Goal: Register for event/course

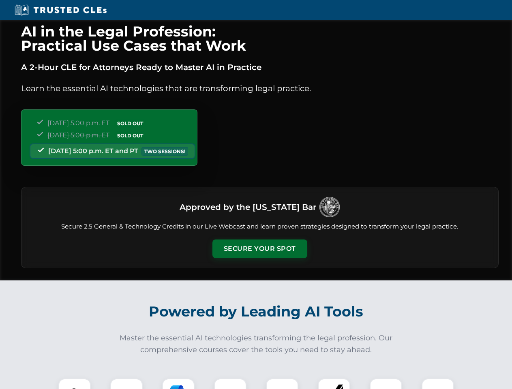
click at [259, 249] on button "Secure Your Spot" at bounding box center [259, 249] width 95 height 19
click at [75, 384] on img at bounding box center [75, 395] width 24 height 24
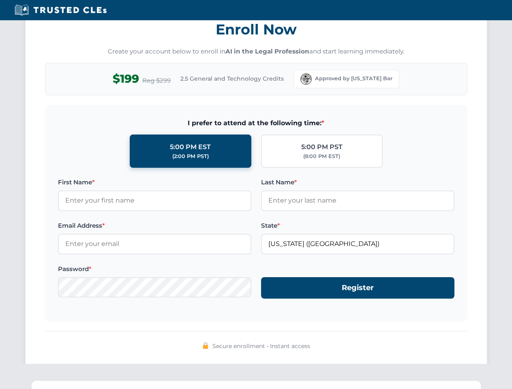
scroll to position [796, 0]
